Goal: Navigation & Orientation: Go to known website

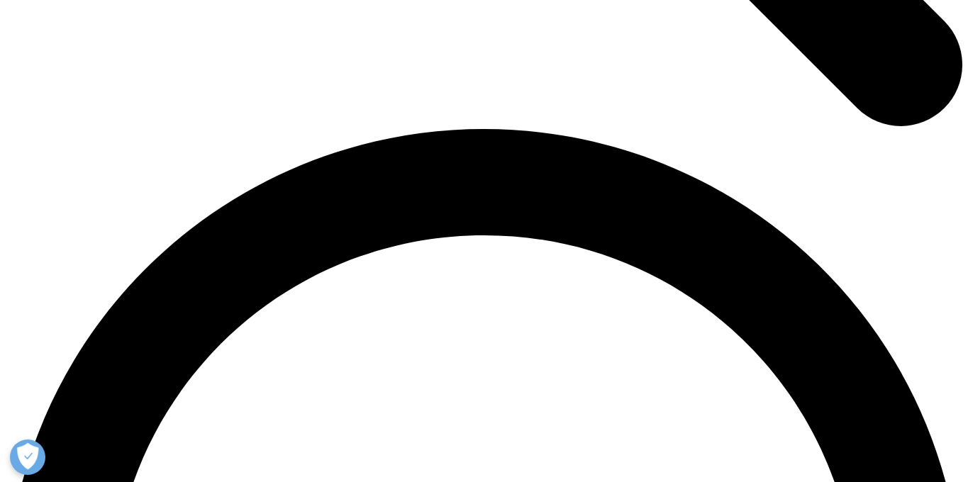
scroll to position [1911, 0]
